Goal: Find specific page/section: Find specific page/section

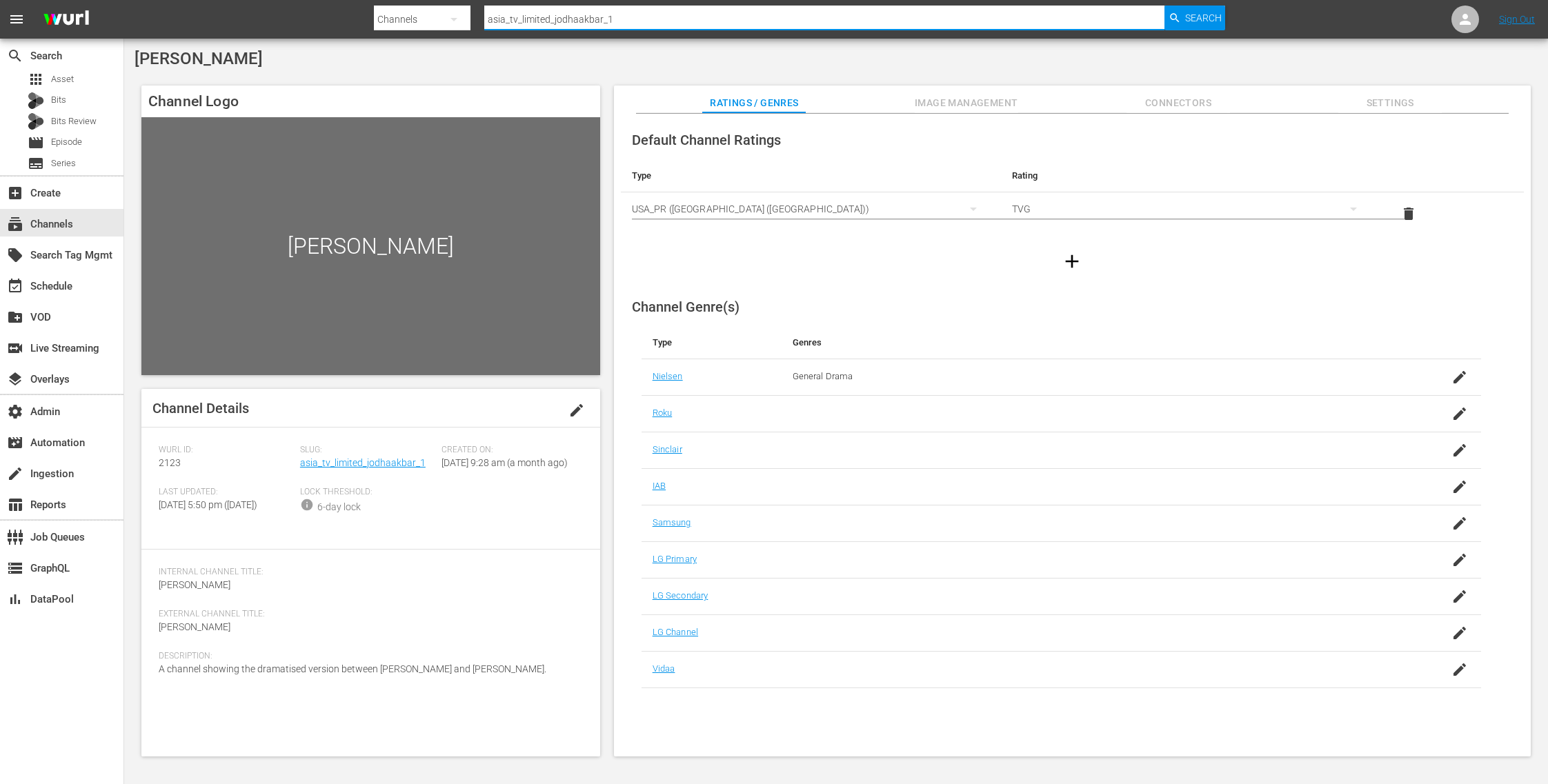
drag, startPoint x: 658, startPoint y: 23, endPoint x: 385, endPoint y: -24, distance: 277.0
click at [385, 0] on html "menu Search By Channels Search ID, Title, Description, Keywords, or Category as…" at bounding box center [774, 392] width 1548 height 784
paste input "bloomberg_quicktake_2"
type input "bloomberg_quicktake_2"
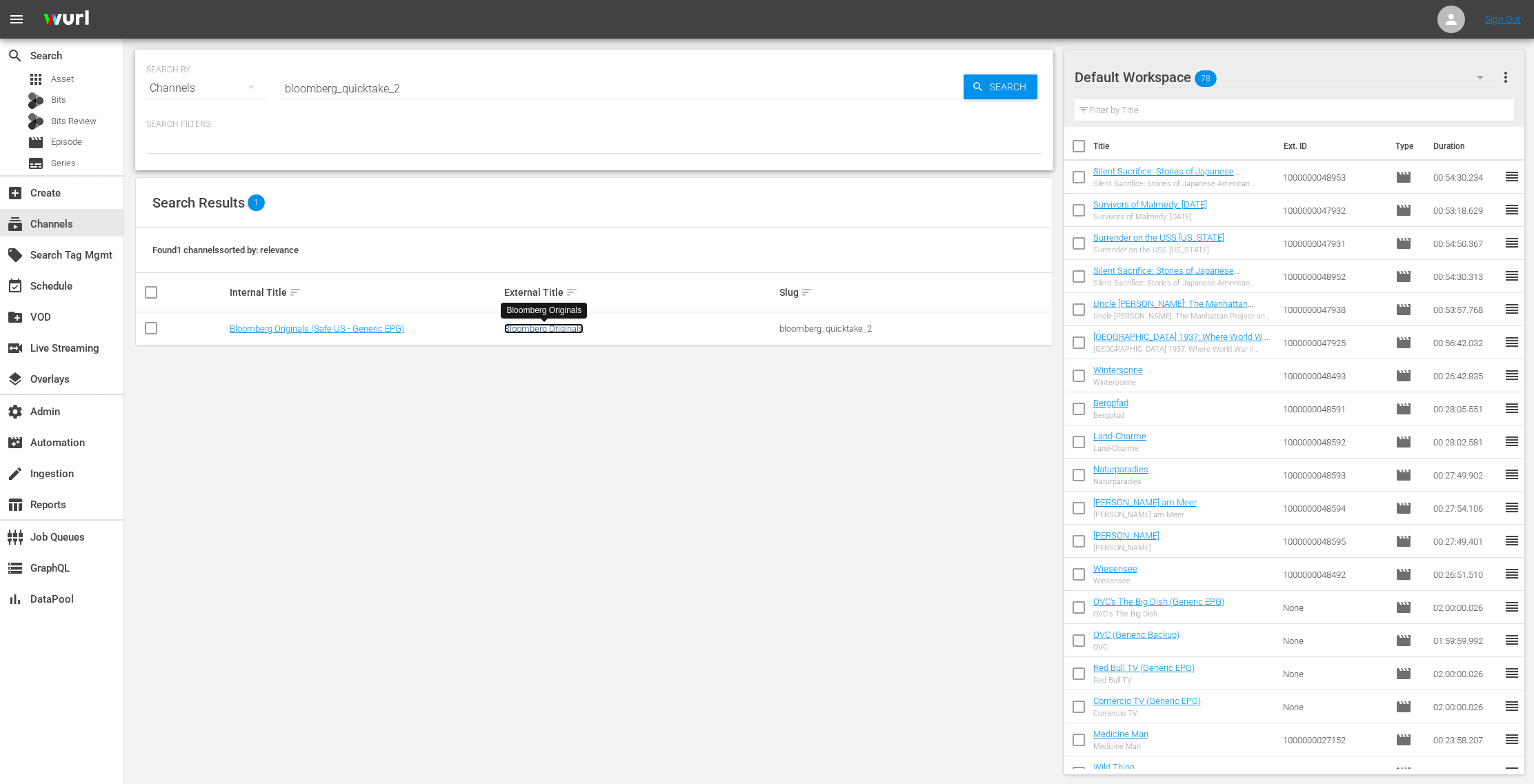
click at [569, 329] on link "Bloomberg Originals" at bounding box center [544, 328] width 79 height 10
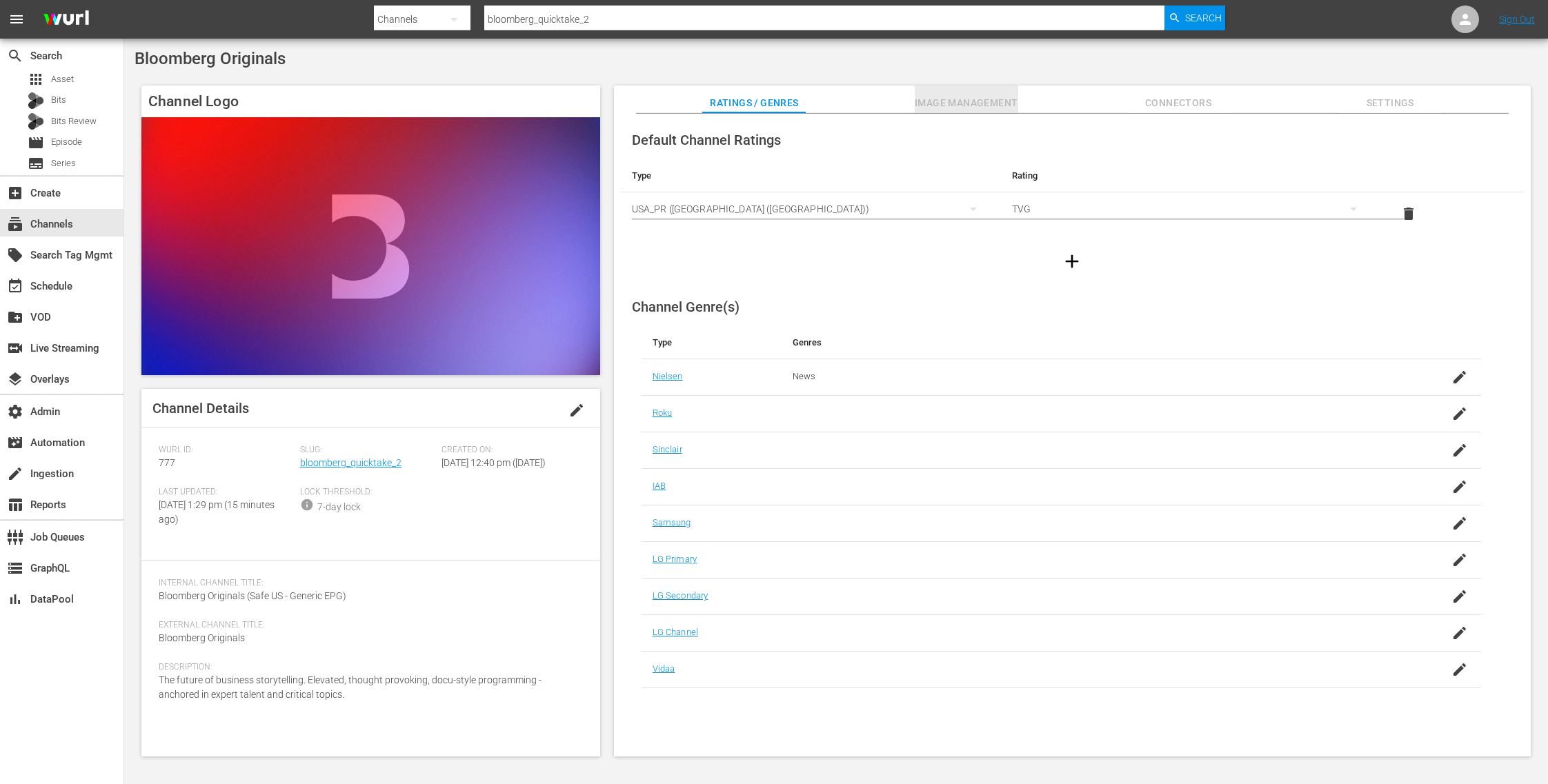
click at [1003, 98] on span "Image Management" at bounding box center [966, 103] width 103 height 17
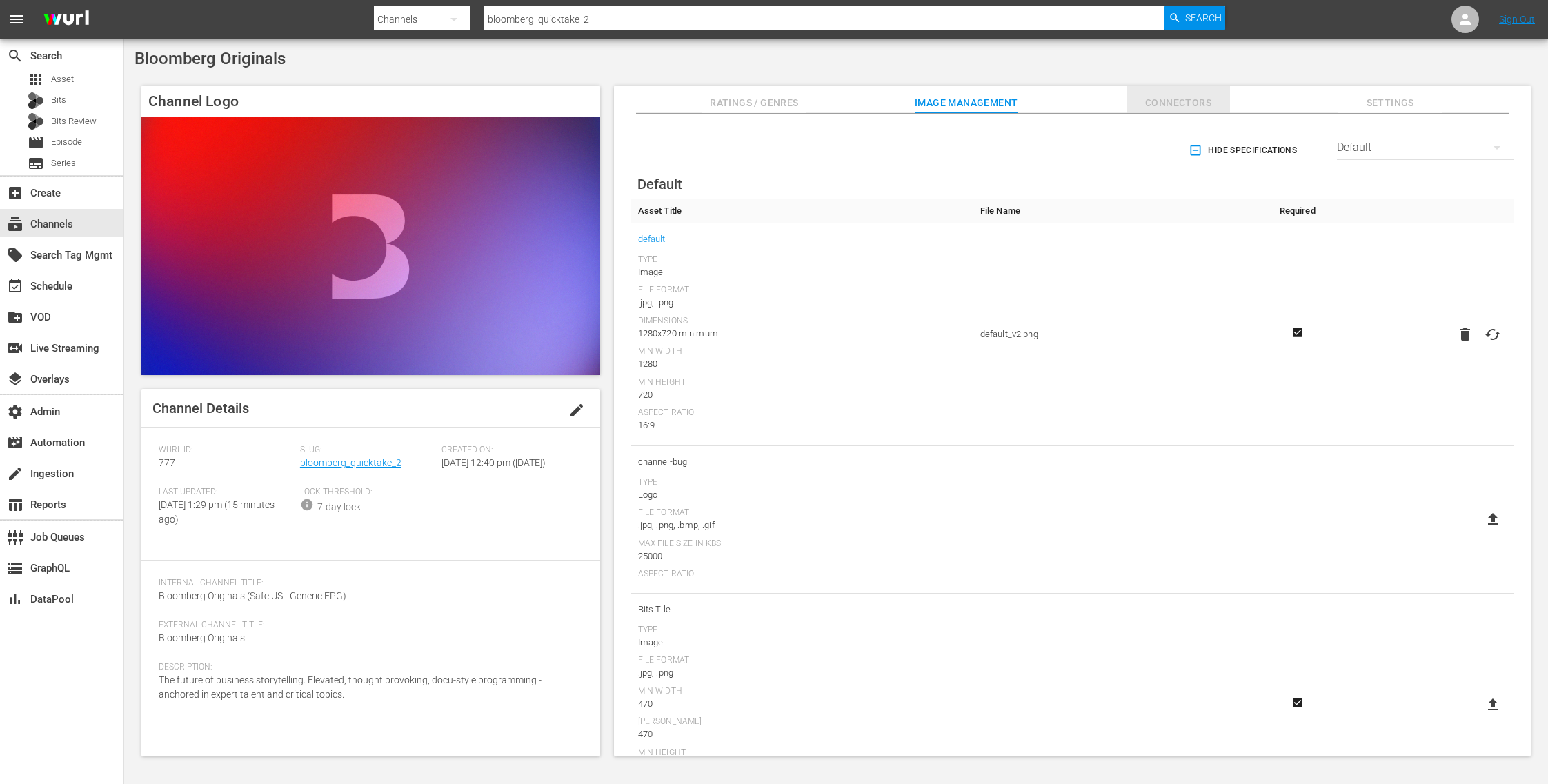
click at [1201, 105] on span "Connectors" at bounding box center [1177, 103] width 103 height 17
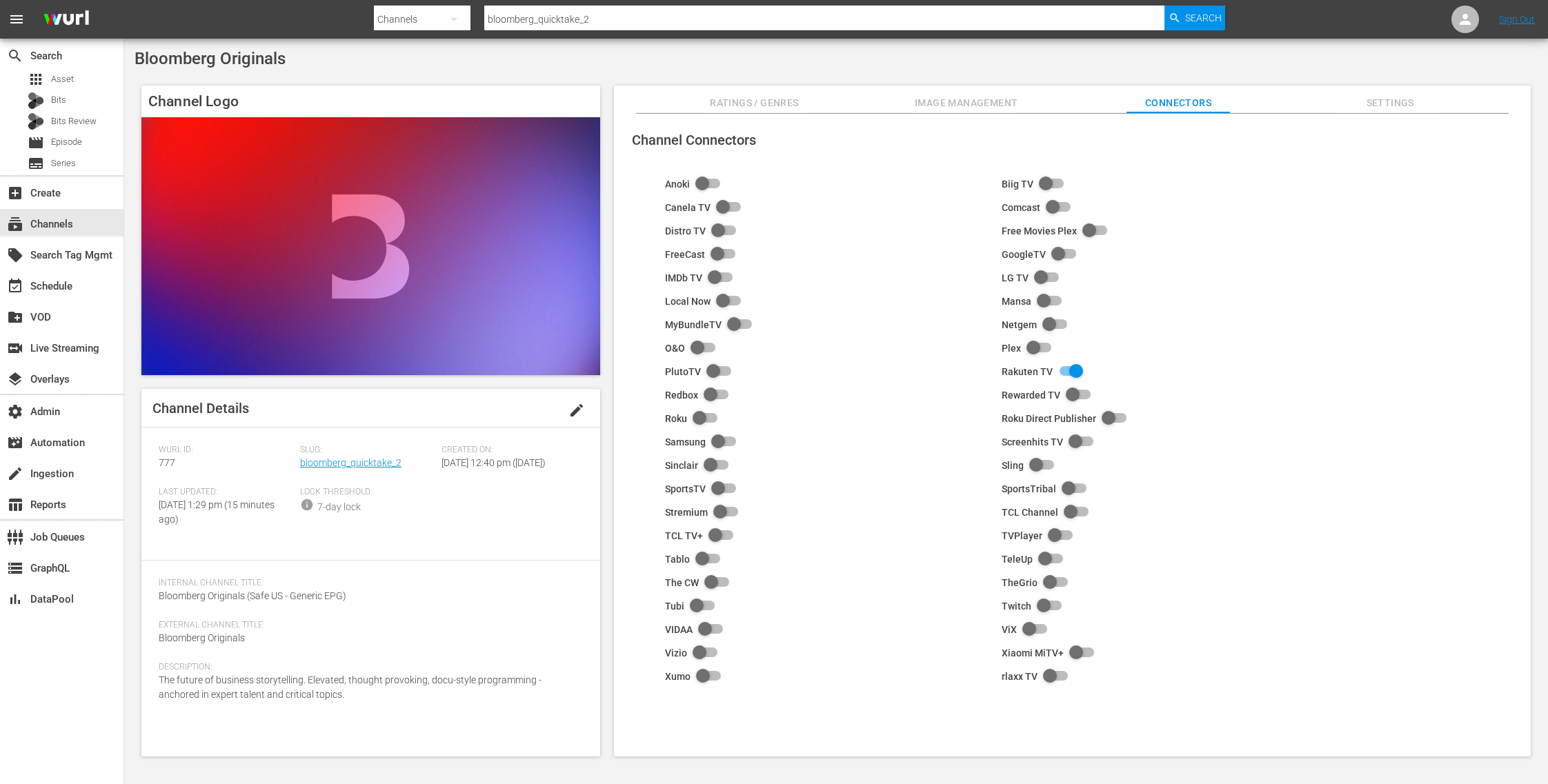
click at [711, 183] on input "checkbox" at bounding box center [705, 184] width 30 height 17
click at [1400, 95] on span "Settings" at bounding box center [1390, 103] width 103 height 17
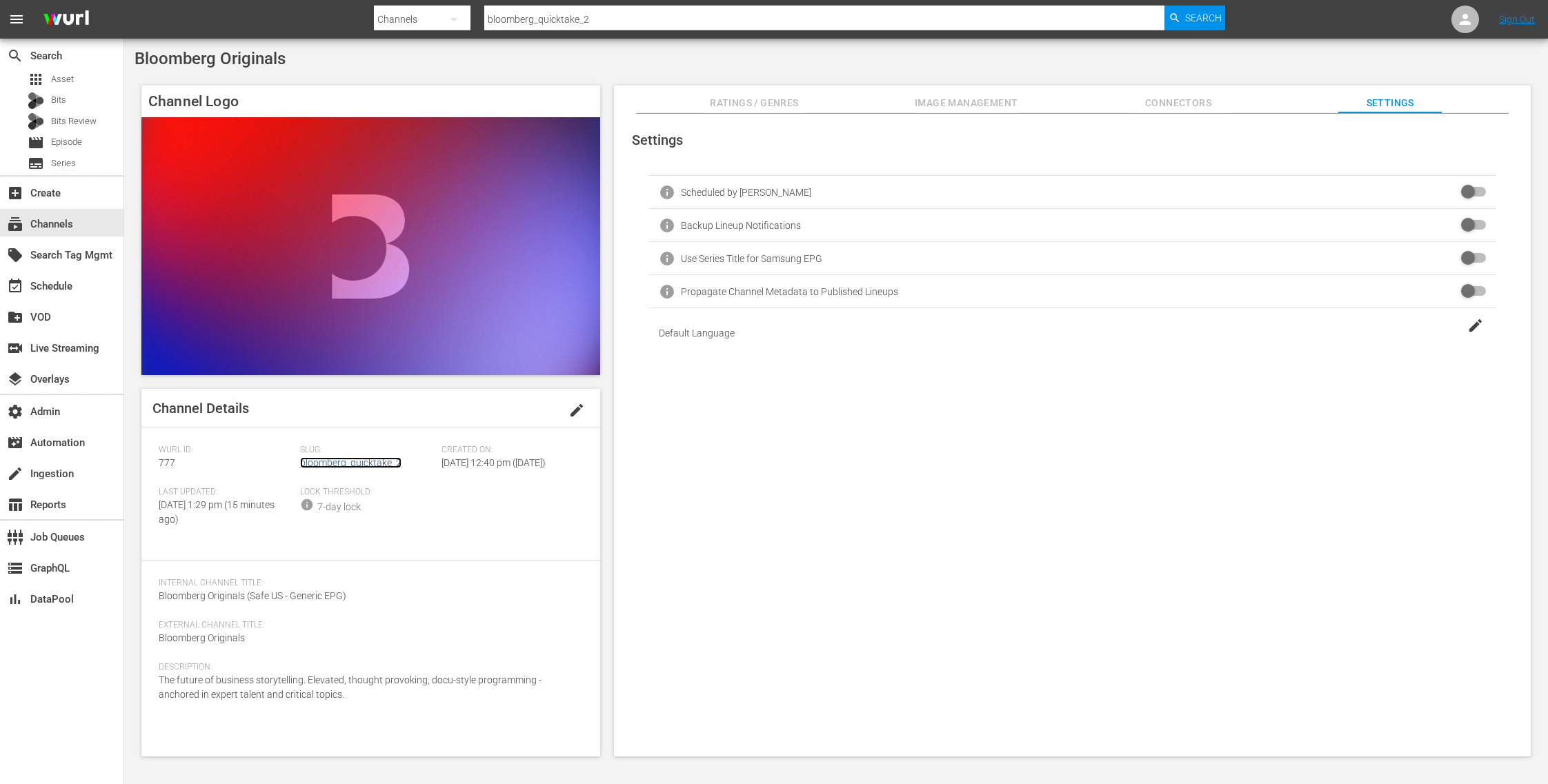
click at [371, 457] on link "bloomberg_quicktake_2" at bounding box center [350, 462] width 101 height 11
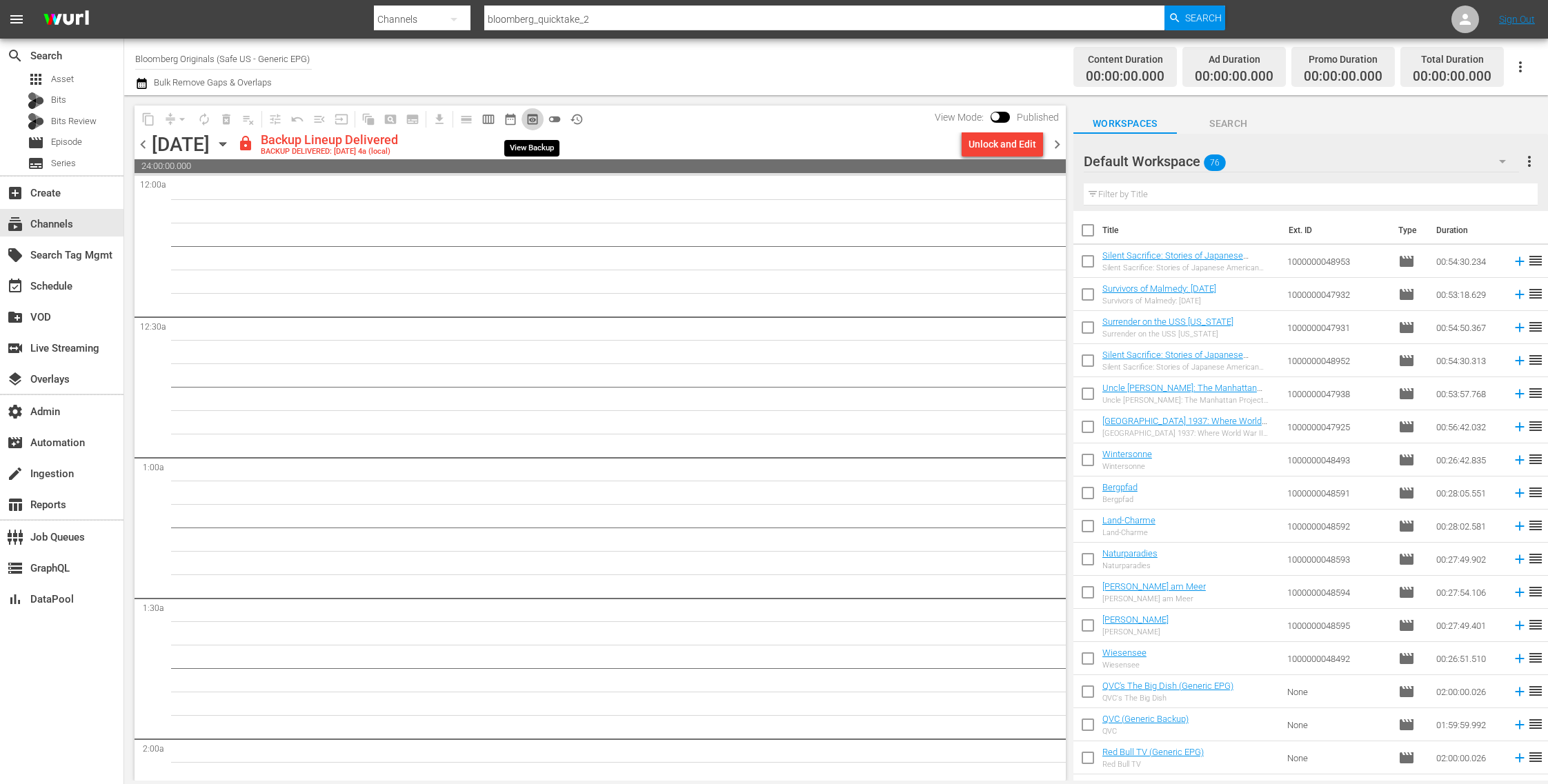
click at [536, 116] on span "preview_outlined" at bounding box center [532, 119] width 14 height 14
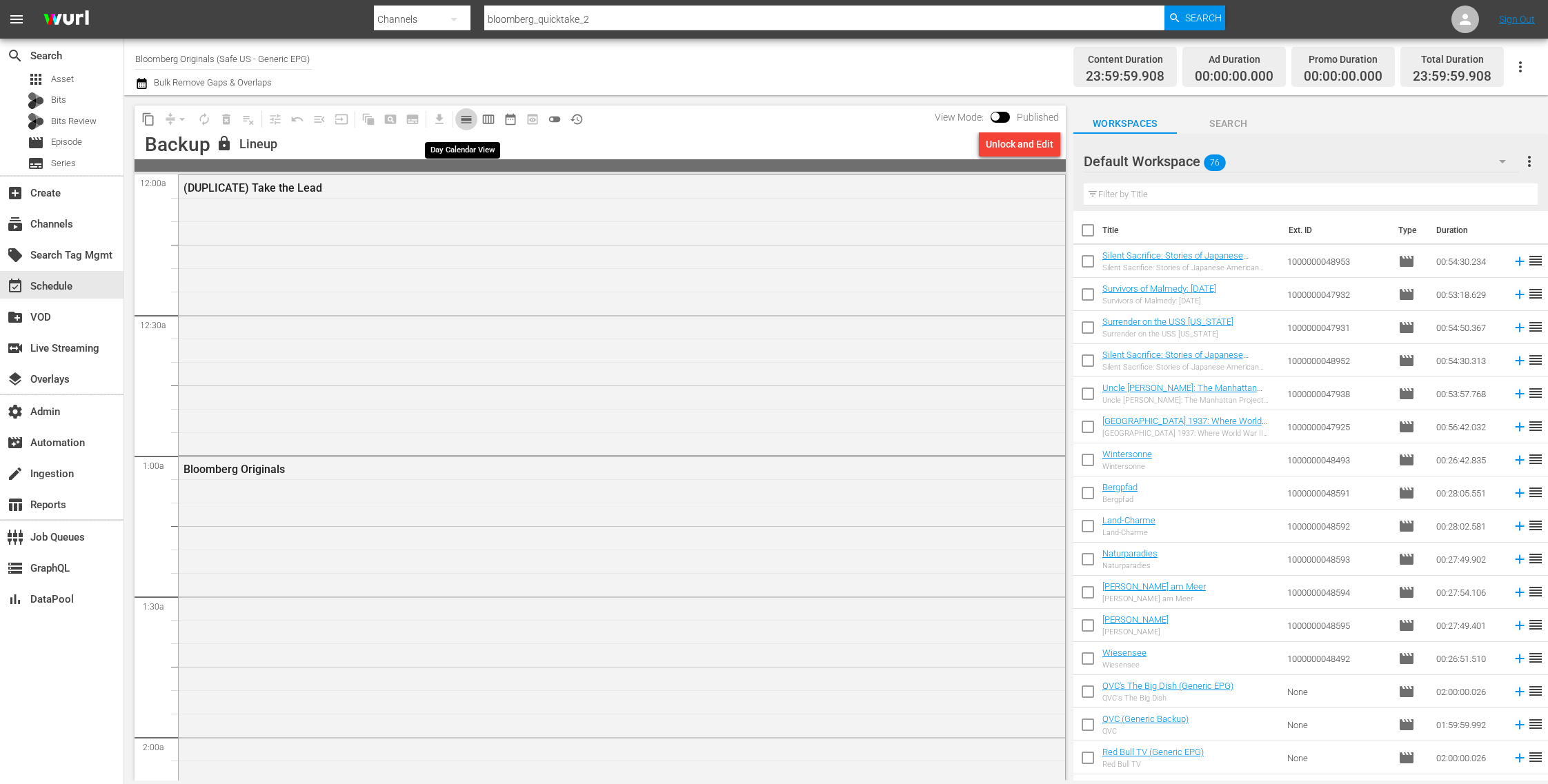
click at [466, 122] on span "calendar_view_day_outlined" at bounding box center [466, 119] width 14 height 14
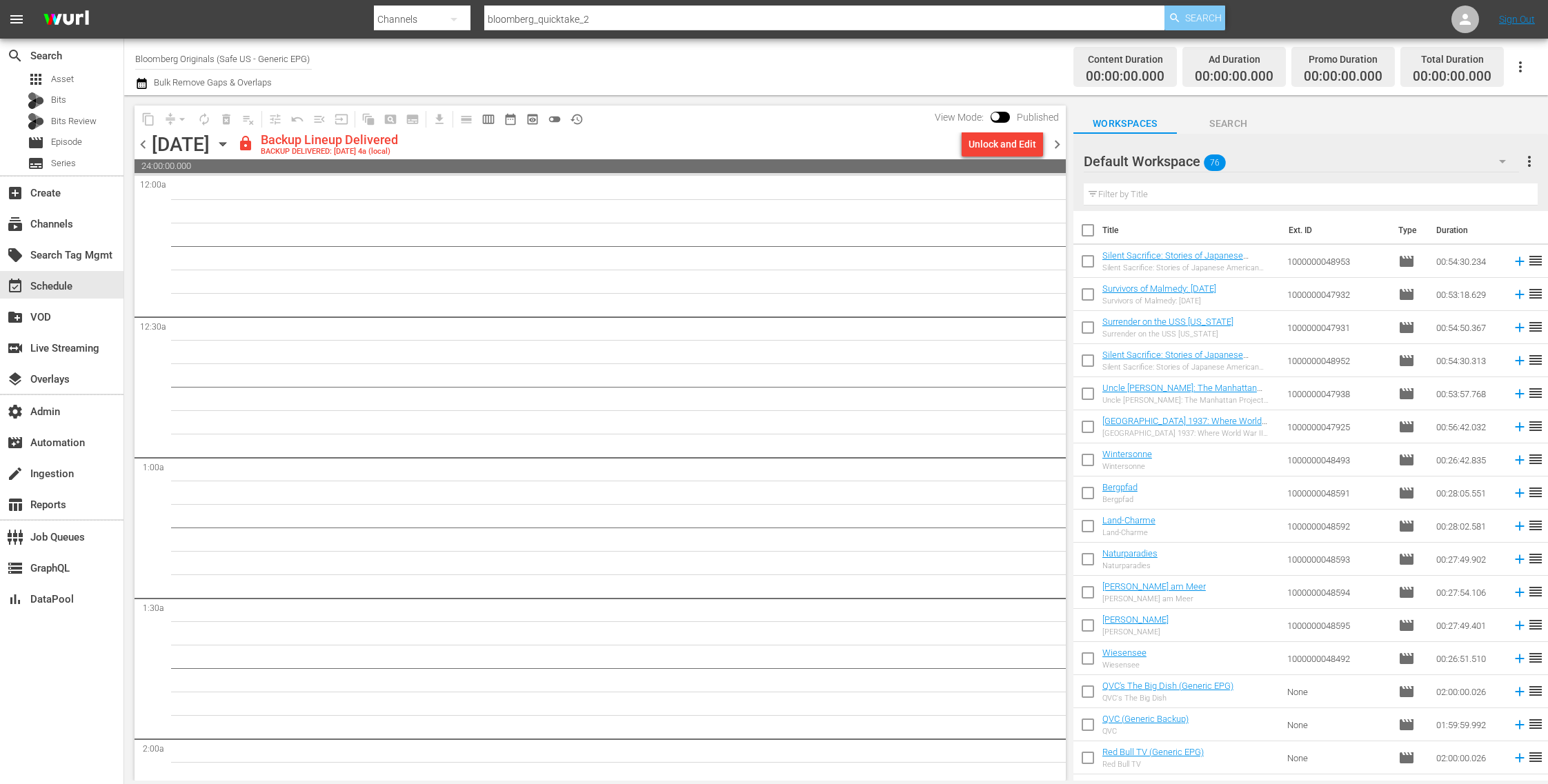
click at [1190, 14] on span "Search" at bounding box center [1203, 18] width 37 height 25
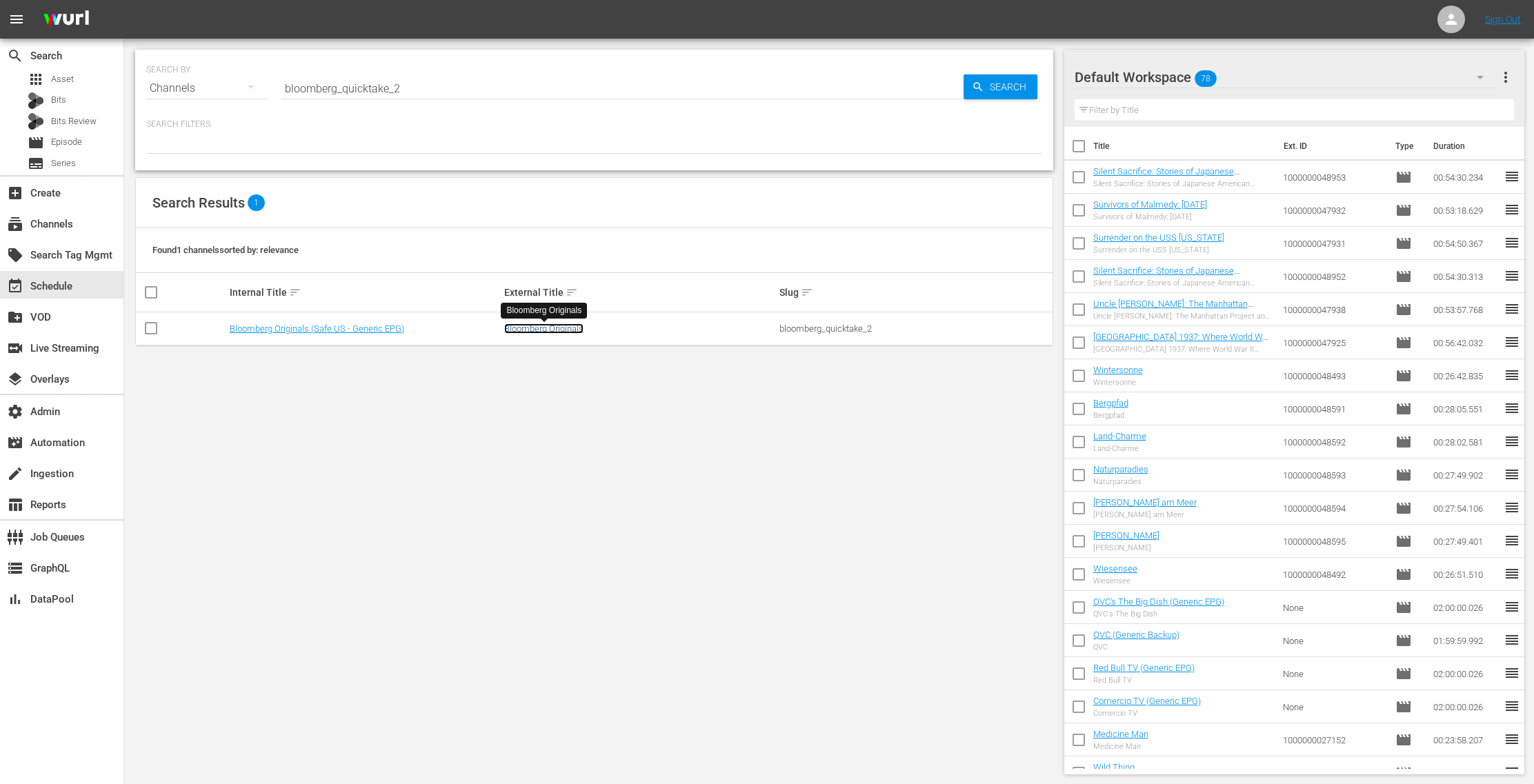
click at [534, 327] on link "Bloomberg Originals" at bounding box center [544, 328] width 79 height 10
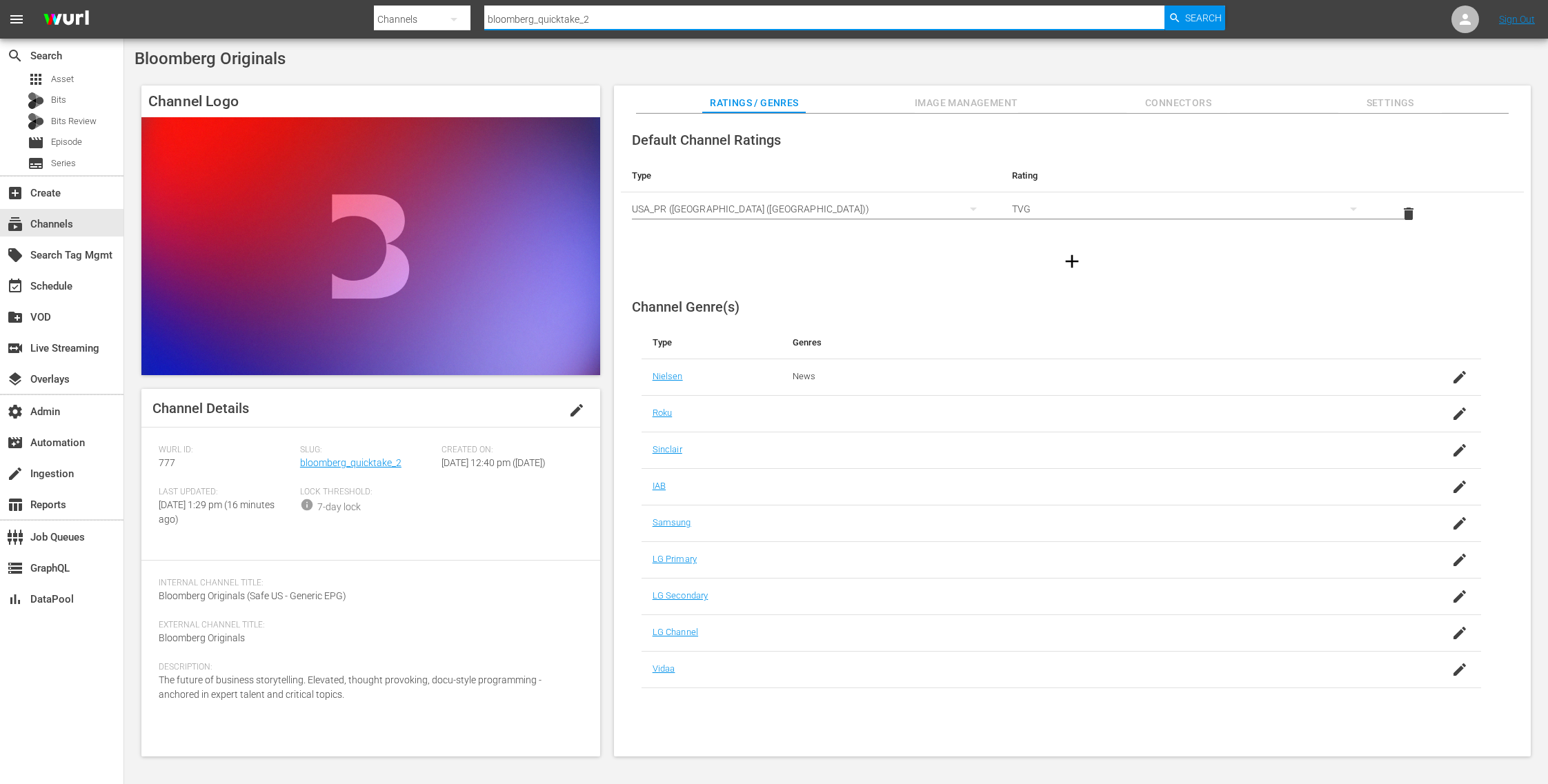
drag, startPoint x: 563, startPoint y: 27, endPoint x: 409, endPoint y: 19, distance: 154.2
click at [409, 19] on div "Search By Channels Search ID, Title, Description, Keywords, or Category bloombe…" at bounding box center [800, 19] width 851 height 33
paste input "bloombergtv_5"
type input "bloomberg_bloombergtv_5"
click at [1194, 25] on span "Search" at bounding box center [1203, 18] width 37 height 25
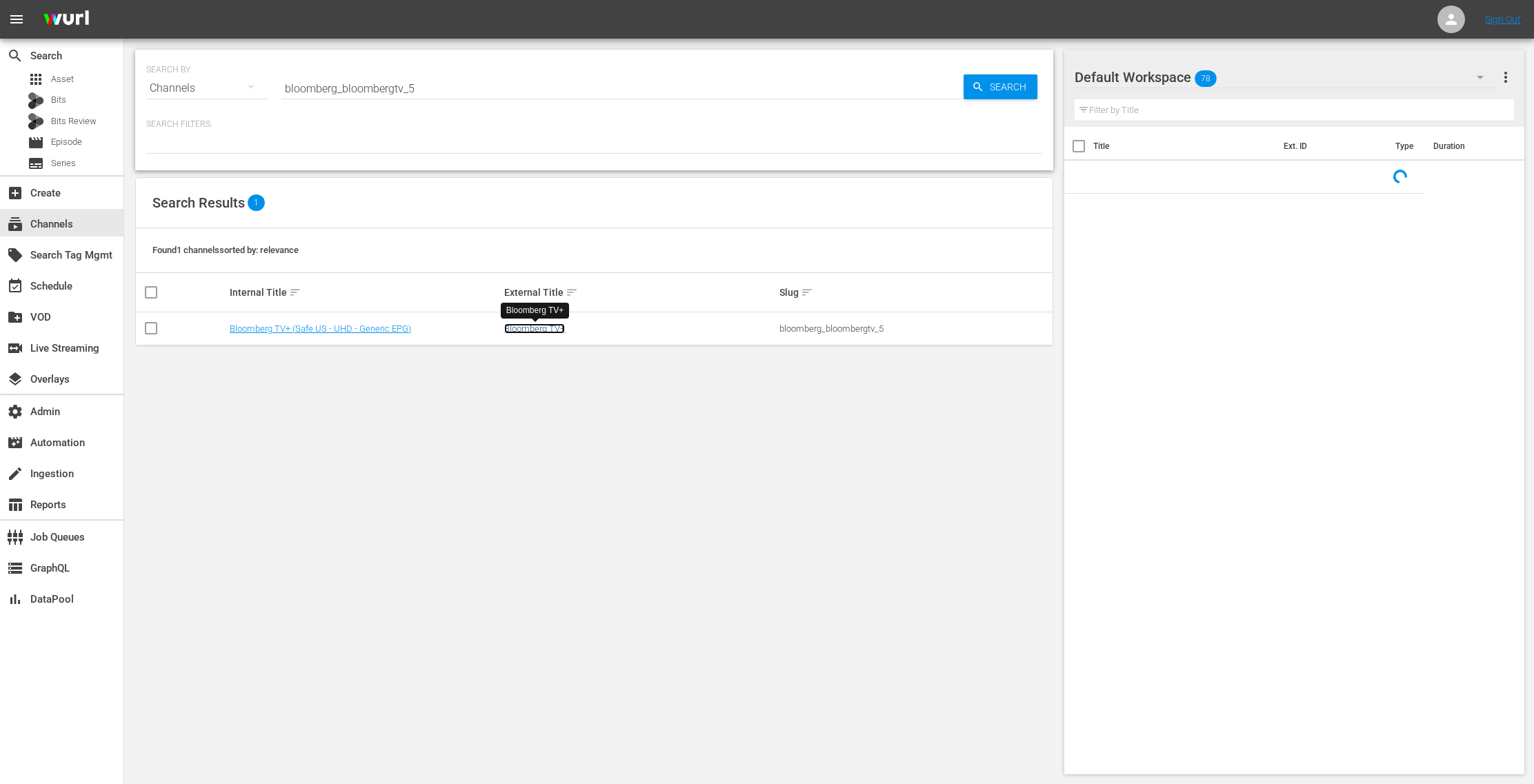
click at [530, 326] on link "Bloomberg TV+" at bounding box center [534, 328] width 61 height 10
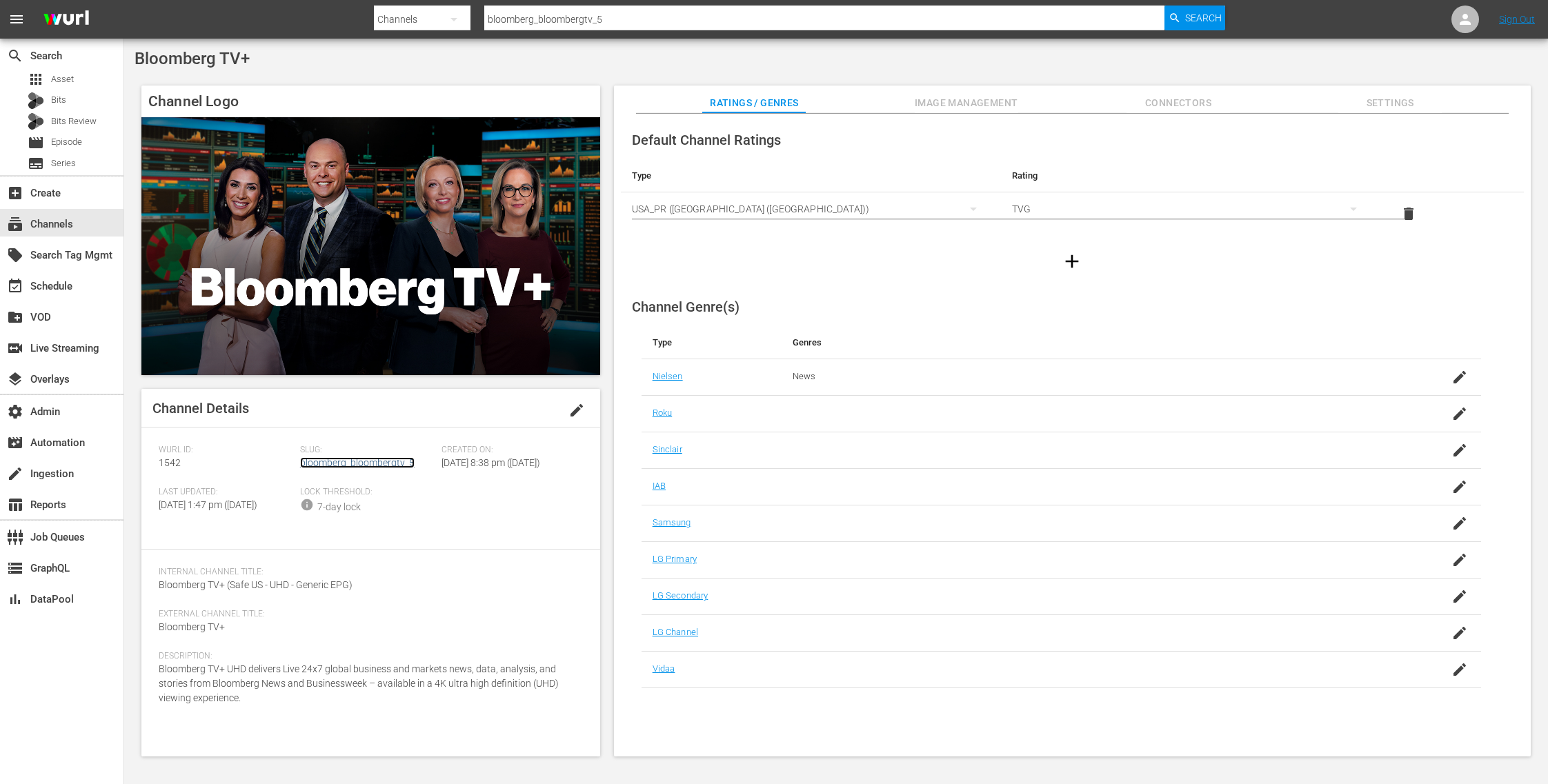
click at [358, 460] on link "bloomberg_bloombergtv_5" at bounding box center [357, 462] width 115 height 11
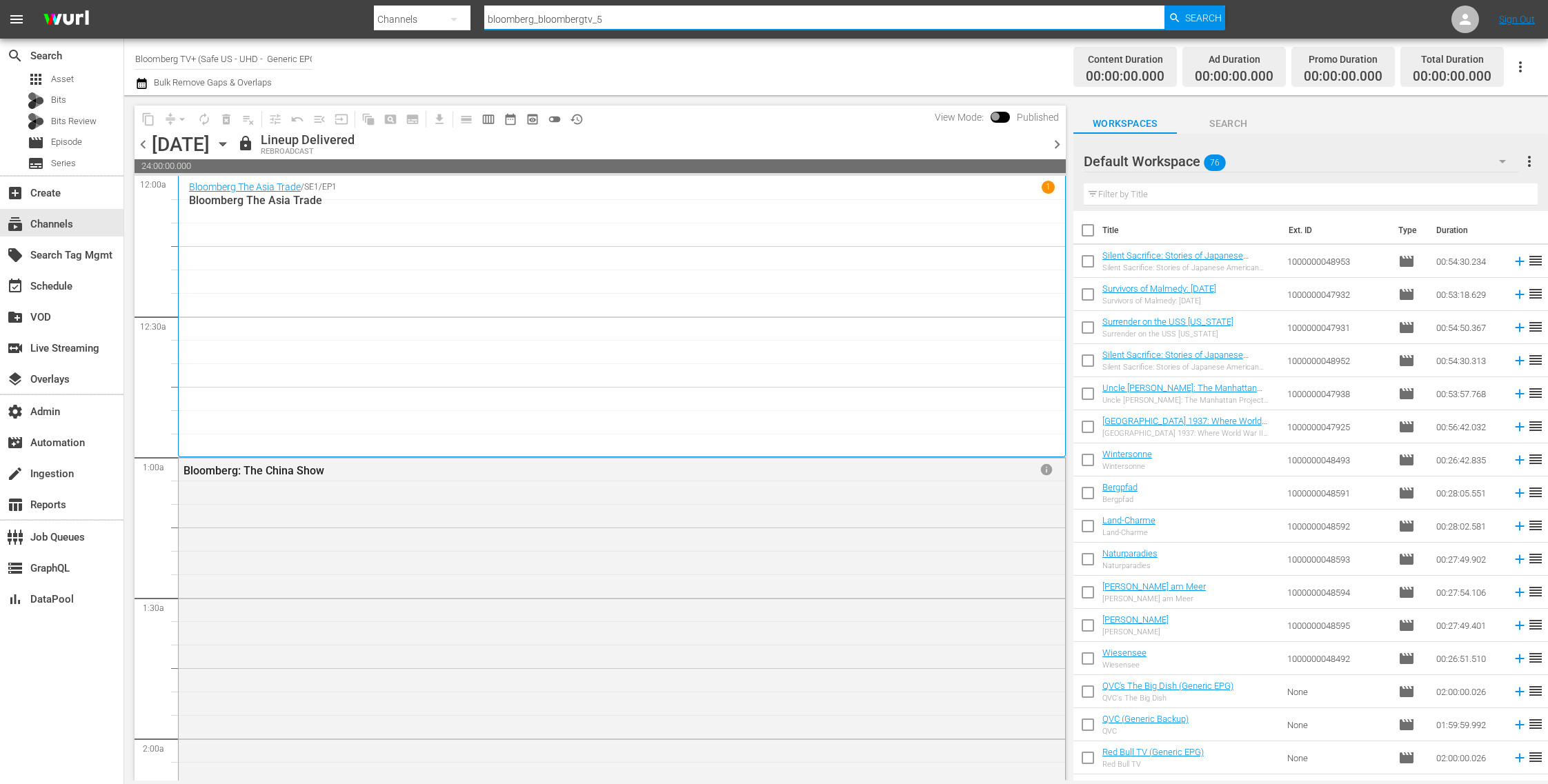
drag, startPoint x: 615, startPoint y: 19, endPoint x: 459, endPoint y: 19, distance: 156.0
click at [459, 19] on div "Search By Channels Search ID, Title, Description, Keywords, or Category bloombe…" at bounding box center [800, 19] width 851 height 33
click at [1189, 18] on span "Search" at bounding box center [1203, 18] width 37 height 25
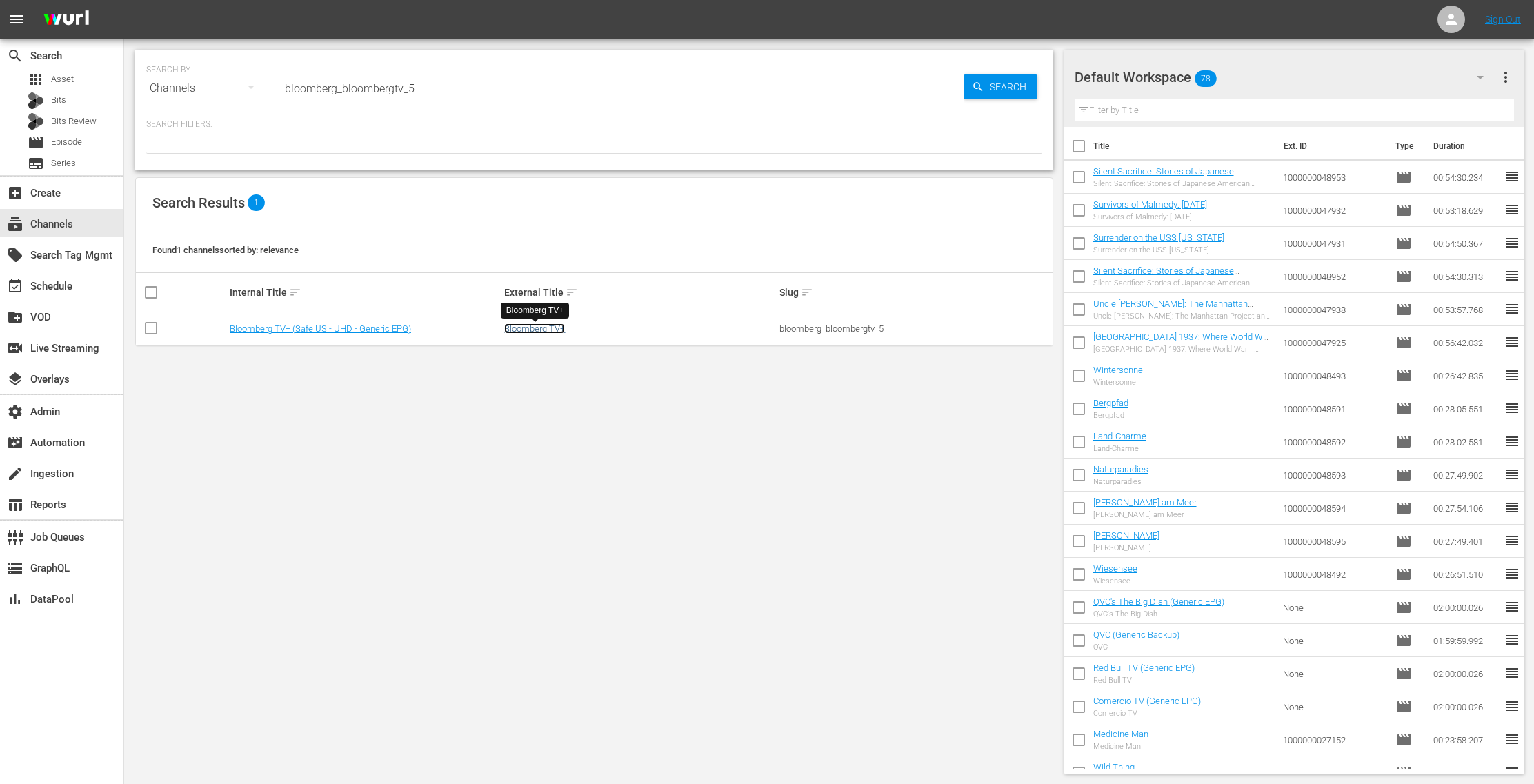
click at [552, 329] on link "Bloomberg TV+" at bounding box center [534, 328] width 61 height 10
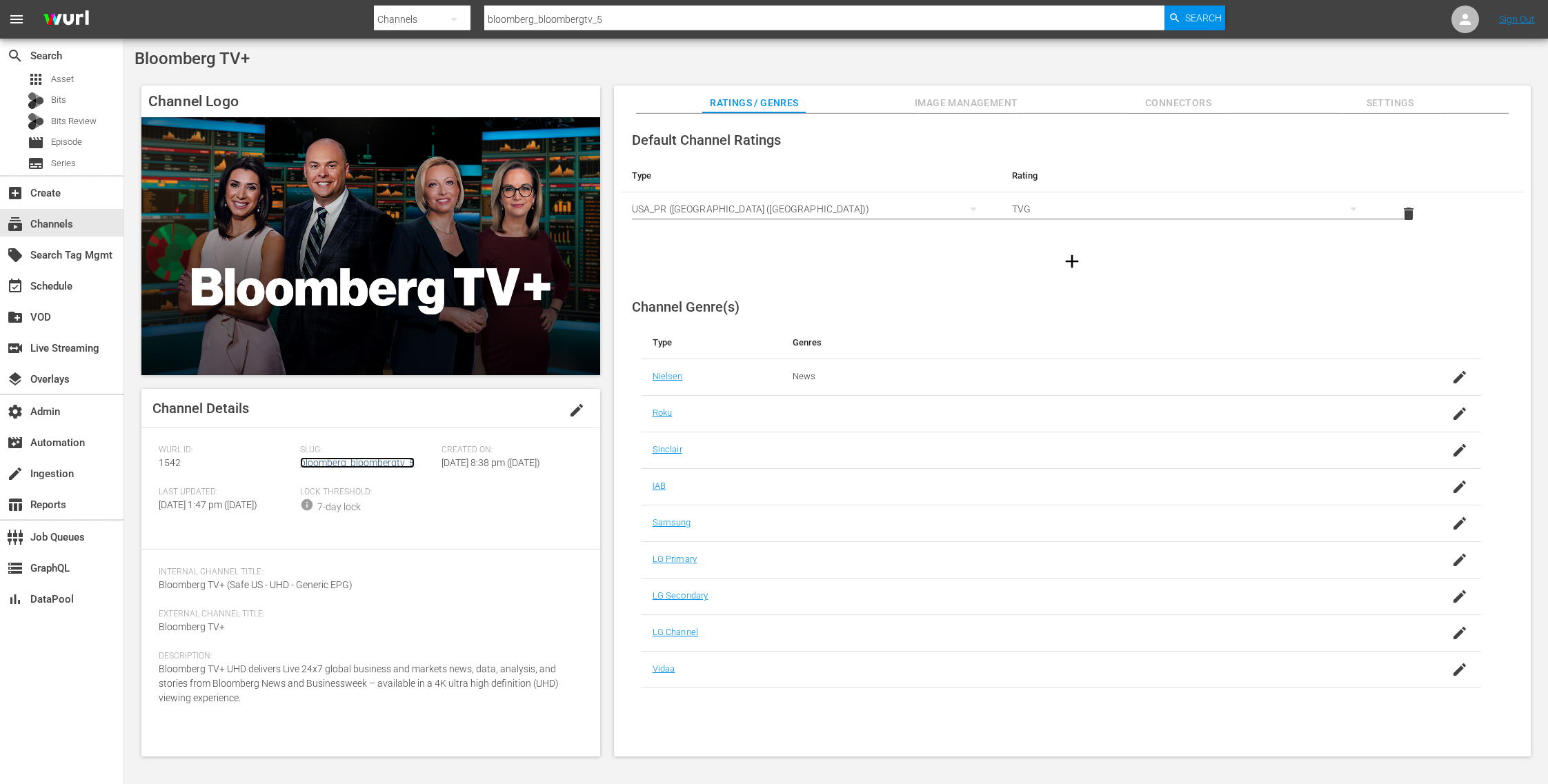
click at [386, 464] on link "bloomberg_bloombergtv_5" at bounding box center [357, 462] width 115 height 11
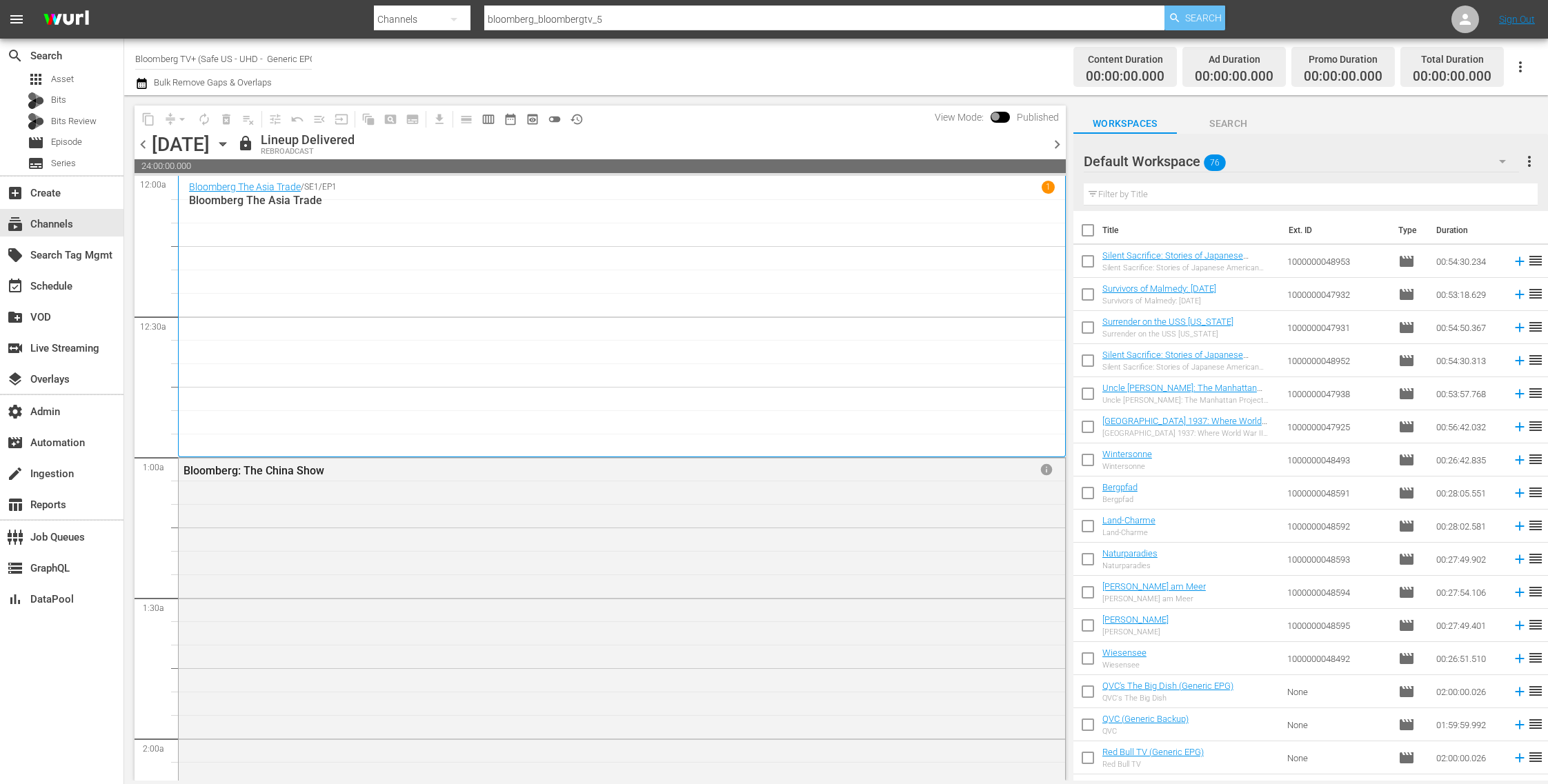
click at [1185, 12] on span "Search" at bounding box center [1203, 18] width 37 height 25
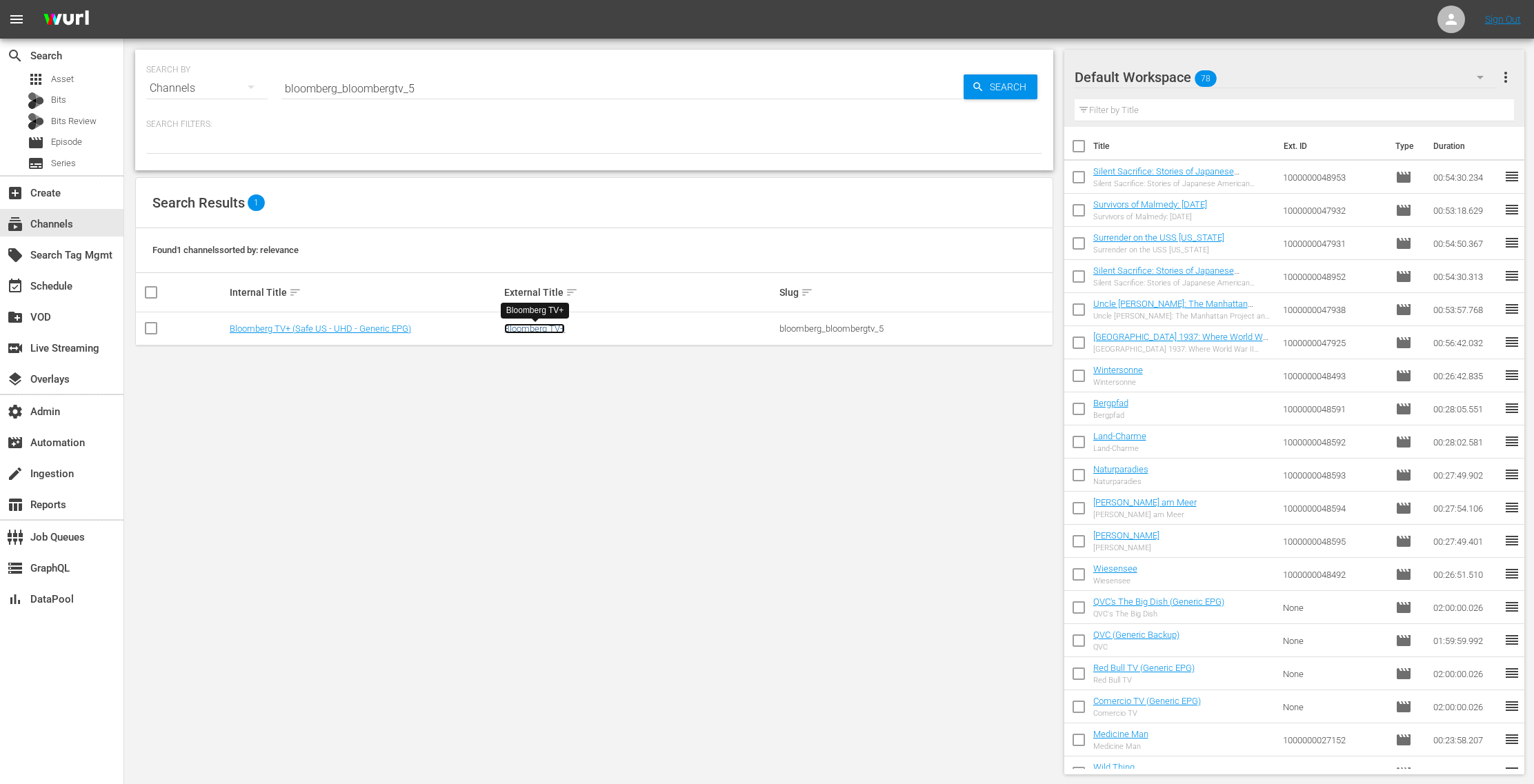
click at [546, 329] on link "Bloomberg TV+" at bounding box center [534, 328] width 61 height 10
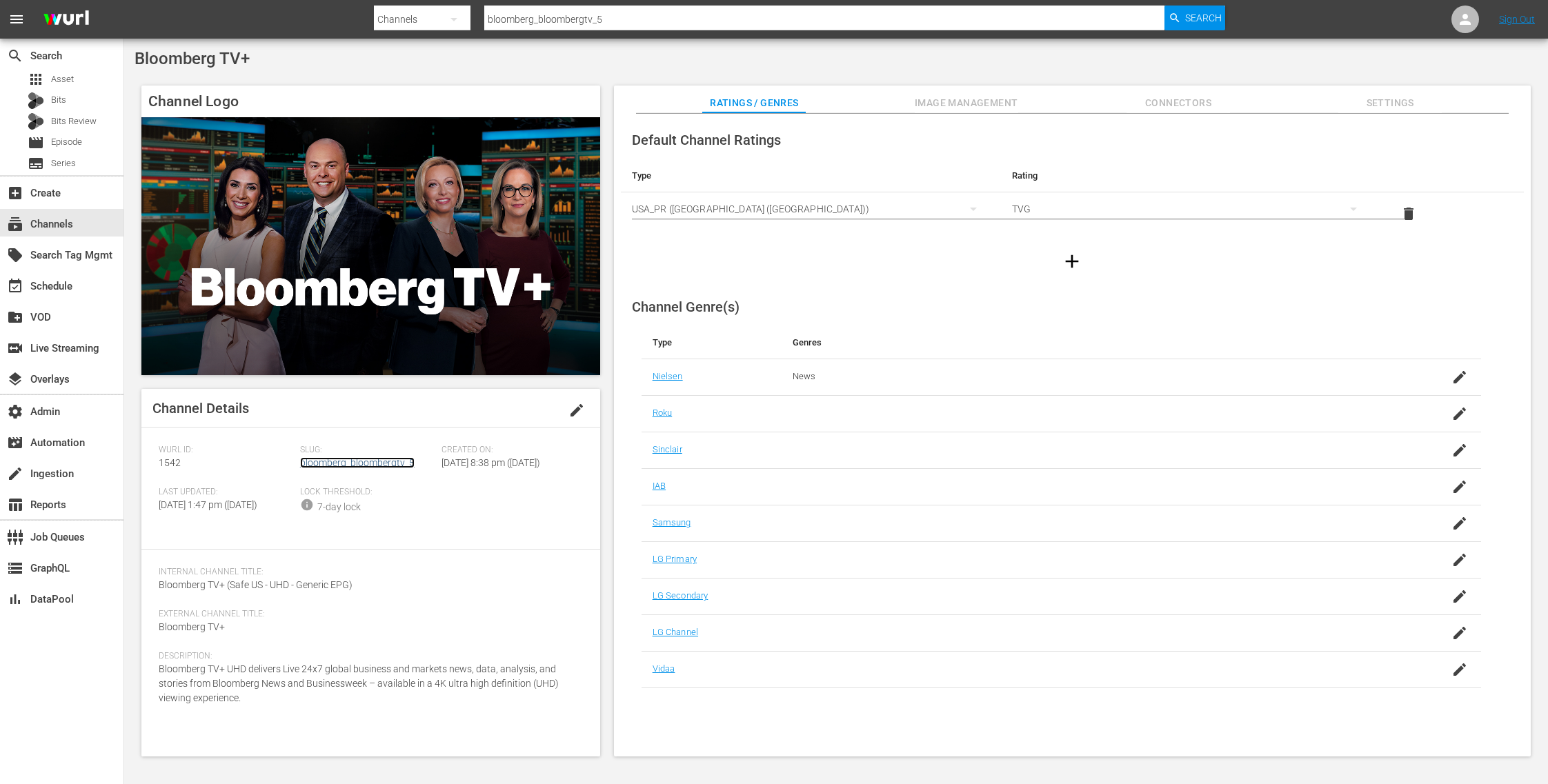
click at [361, 465] on link "bloomberg_bloombergtv_5" at bounding box center [357, 462] width 115 height 11
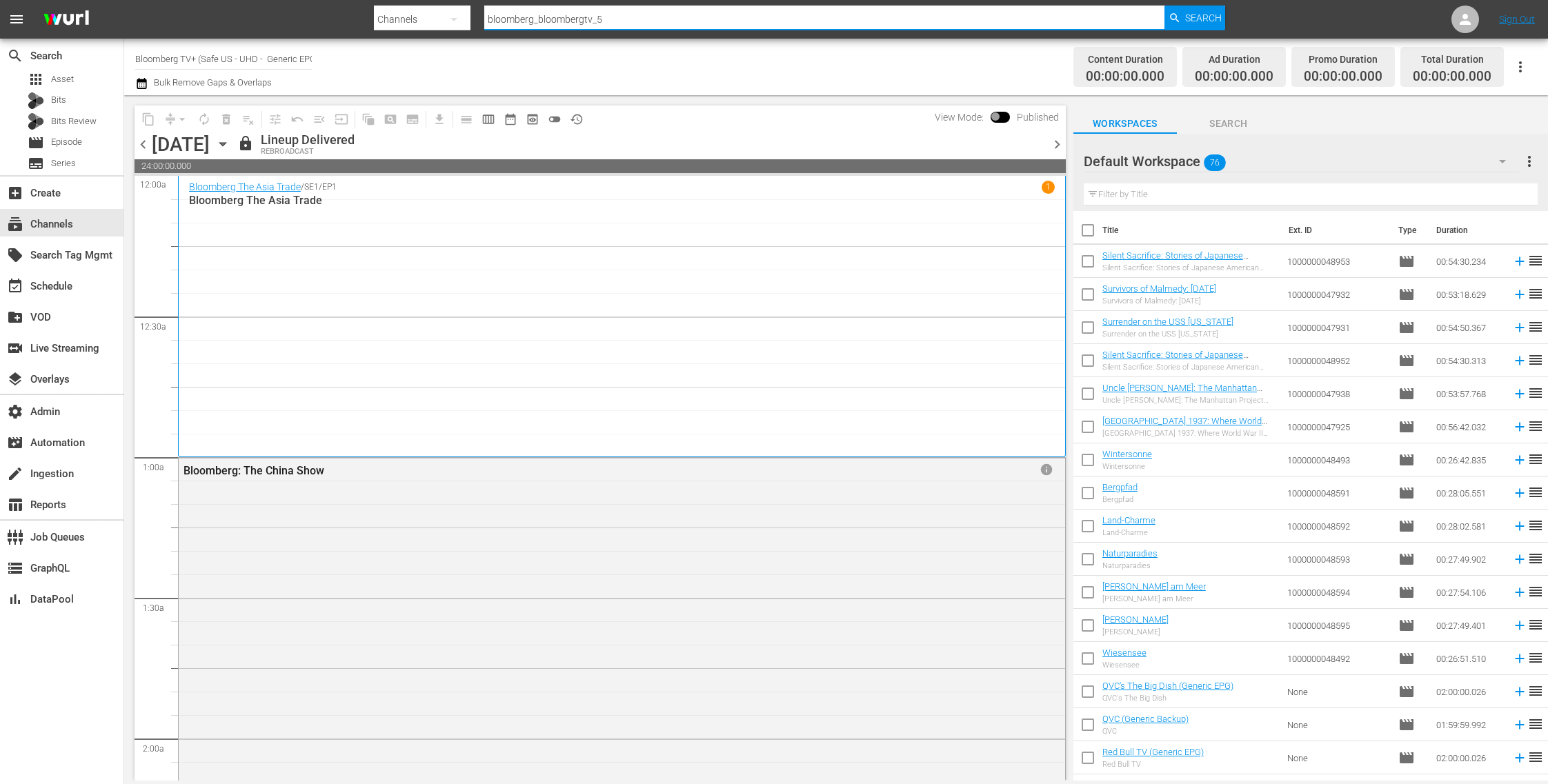
drag, startPoint x: 540, startPoint y: 17, endPoint x: 460, endPoint y: 16, distance: 80.0
click at [460, 16] on div "Search By Channels Search ID, Title, Description, Keywords, or Category bloombe…" at bounding box center [800, 19] width 851 height 33
paste input "text"
type input "bloomberg_bloombergtv_2"
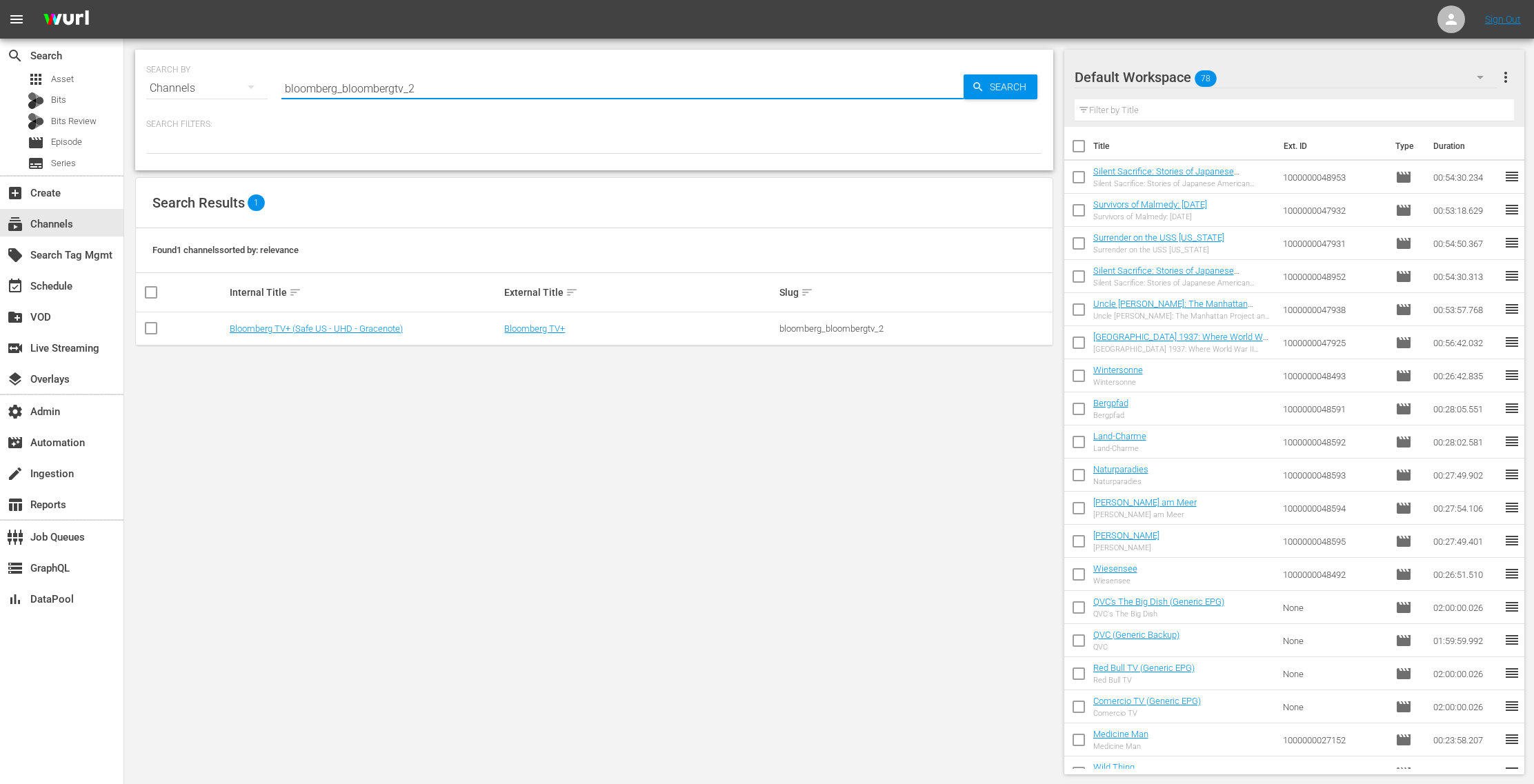
drag, startPoint x: 450, startPoint y: 91, endPoint x: 172, endPoint y: 90, distance: 278.0
click at [172, 90] on div "SEARCH BY Search By Channels Search ID, Title, Description, Keywords, or Catego…" at bounding box center [594, 79] width 896 height 50
paste input "quicktake"
type input "bloomberg_quicktake_2"
click at [1019, 90] on span "Search" at bounding box center [1011, 87] width 53 height 25
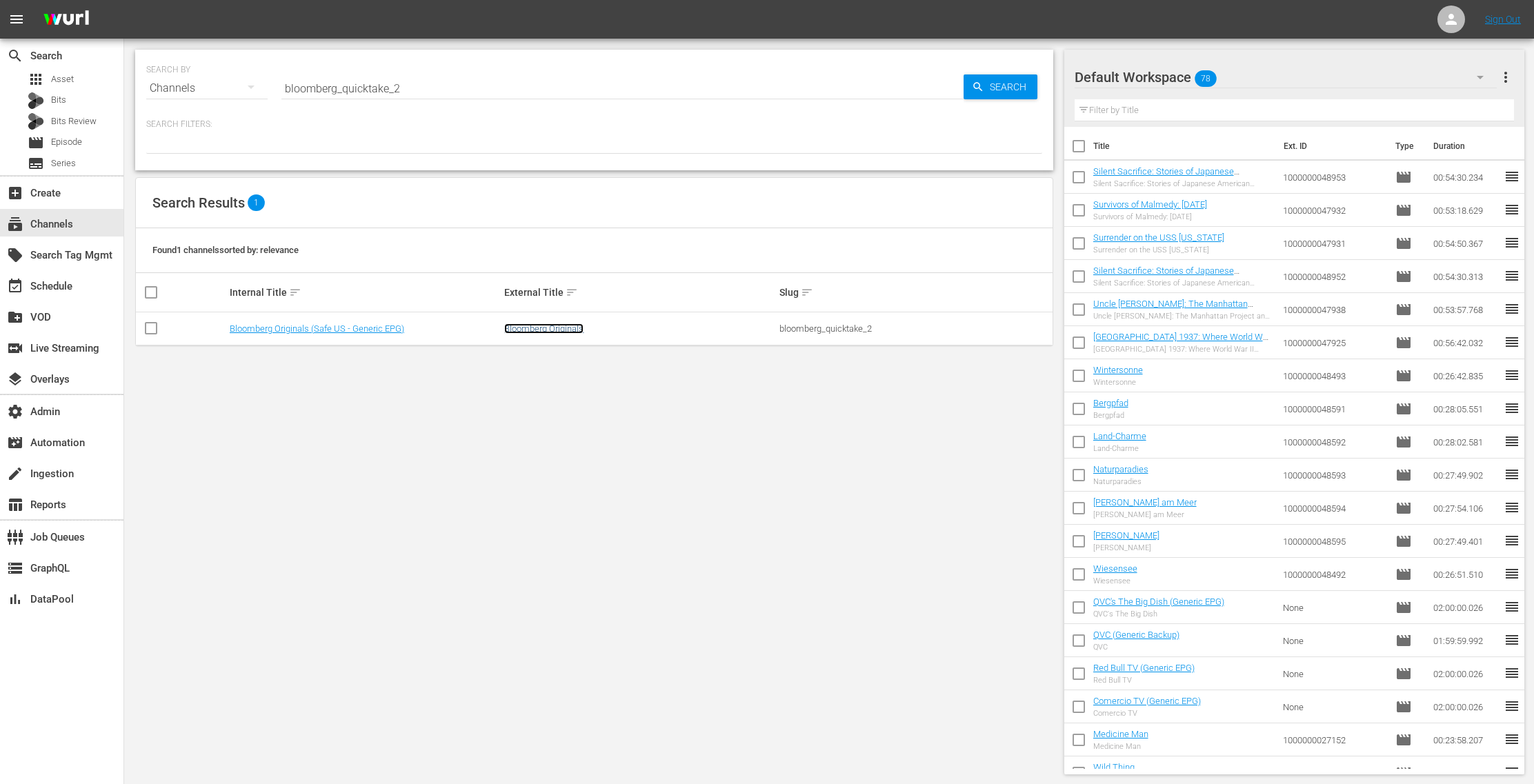
click at [568, 329] on link "Bloomberg Originals" at bounding box center [544, 328] width 79 height 10
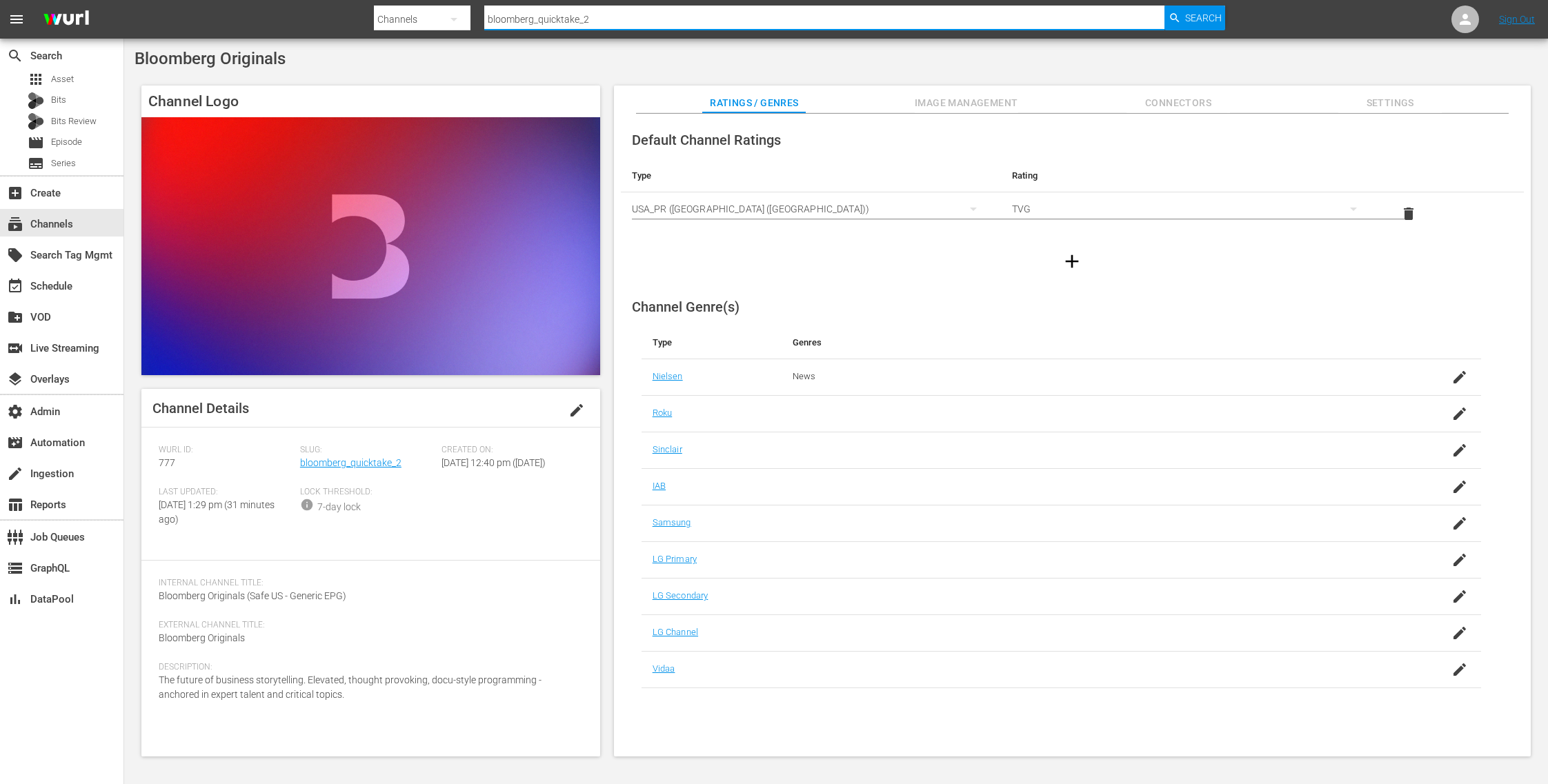
drag, startPoint x: 579, startPoint y: 17, endPoint x: 404, endPoint y: 8, distance: 175.2
click at [404, 8] on div "Search By Channels Search ID, Title, Description, Keywords, or Category bloombe…" at bounding box center [800, 19] width 851 height 33
paste input "3"
type input "bloomberg_quicktake_3"
click at [1195, 22] on span "Search" at bounding box center [1203, 18] width 37 height 25
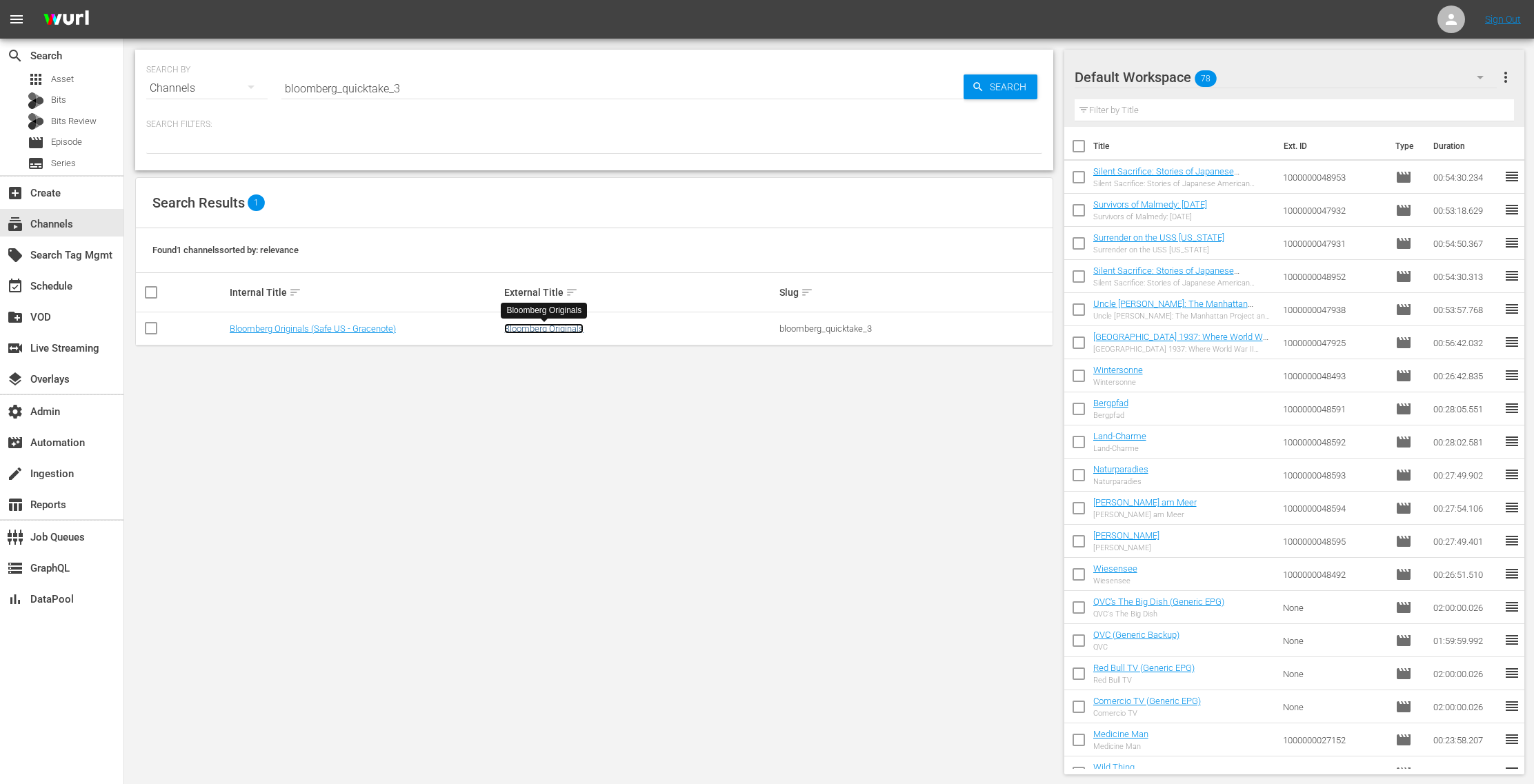
click at [569, 329] on link "Bloomberg Originals" at bounding box center [544, 328] width 79 height 10
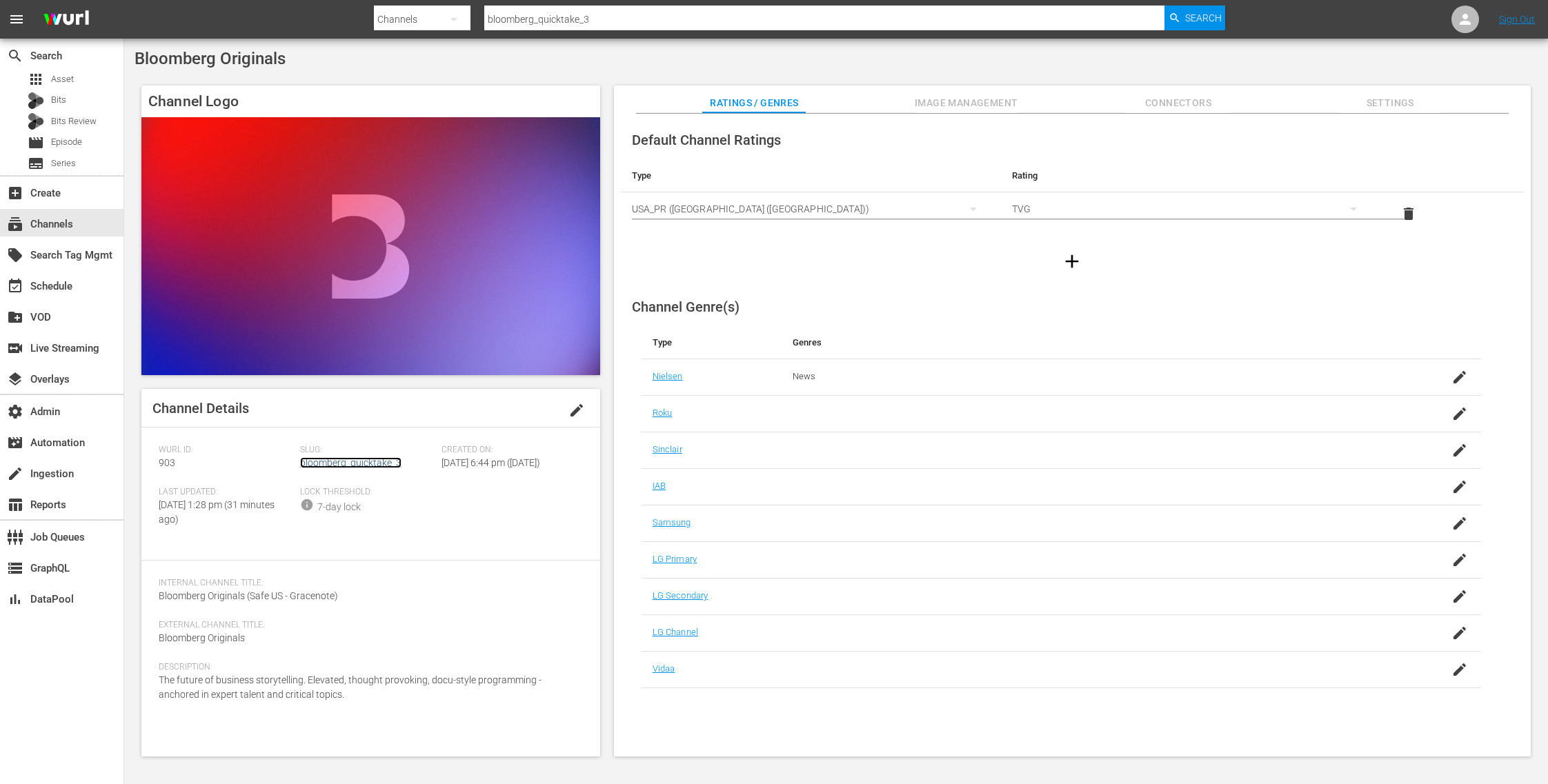
click at [358, 458] on link "bloomberg_quicktake_3" at bounding box center [350, 462] width 101 height 11
